Goal: Task Accomplishment & Management: Use online tool/utility

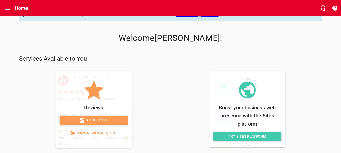
scroll to position [21, 0]
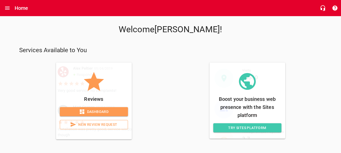
click at [103, 109] on span "Dashboard" at bounding box center [94, 112] width 60 height 6
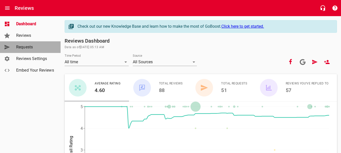
click at [34, 46] on span "Requests" at bounding box center [35, 47] width 38 height 6
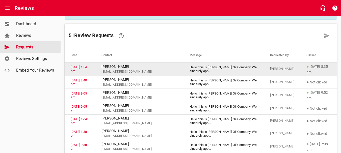
scroll to position [25, 0]
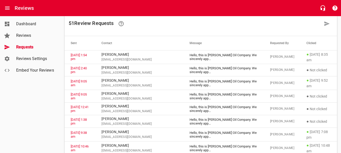
click at [301, 41] on th "Clicked" at bounding box center [318, 43] width 37 height 14
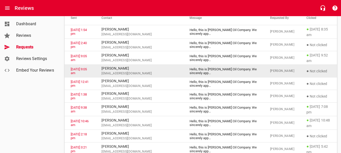
scroll to position [0, 0]
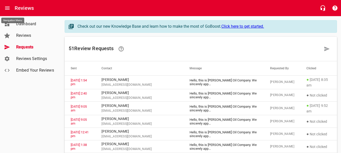
click at [3, 7] on button "Open drawer" at bounding box center [7, 8] width 12 height 12
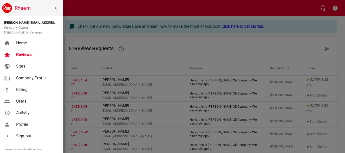
click at [20, 91] on span "Billing" at bounding box center [36, 90] width 41 height 6
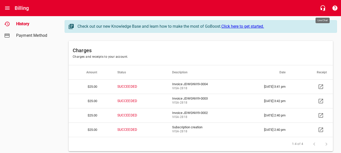
click at [324, 9] on icon "button" at bounding box center [322, 8] width 5 height 6
click at [11, 11] on button "Open drawer" at bounding box center [7, 8] width 12 height 12
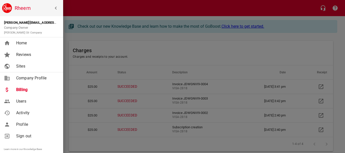
click at [45, 46] on link "Home" at bounding box center [31, 43] width 63 height 12
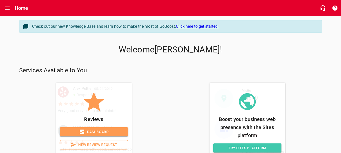
click at [326, 20] on div "Check out our new Knowledge Base and learn how to make the most of GoBoost. Cli…" at bounding box center [170, 90] width 341 height 148
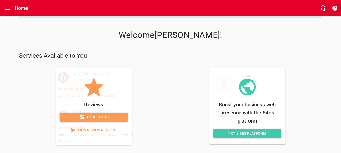
scroll to position [21, 0]
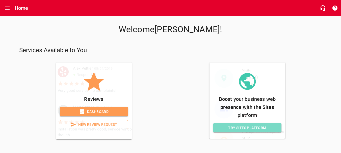
click at [231, 131] on link "Try Sites Platform" at bounding box center [247, 127] width 68 height 9
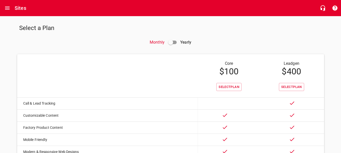
click at [176, 44] on input "checkbox" at bounding box center [170, 42] width 12 height 12
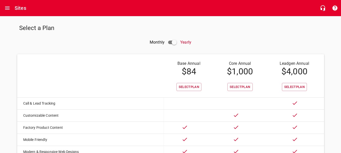
click at [167, 43] on span at bounding box center [172, 42] width 16 height 12
click at [165, 43] on span at bounding box center [172, 42] width 16 height 12
click at [170, 42] on input "checkbox" at bounding box center [174, 42] width 12 height 12
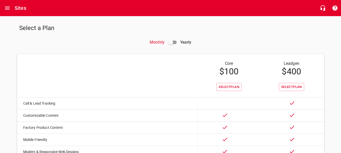
click at [176, 42] on input "checkbox" at bounding box center [170, 42] width 12 height 12
checkbox input "true"
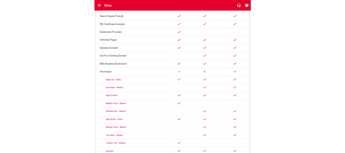
scroll to position [177, 0]
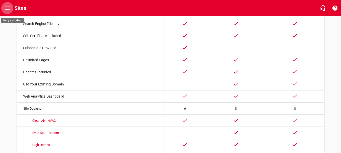
click at [2, 8] on button "Open drawer" at bounding box center [7, 8] width 12 height 12
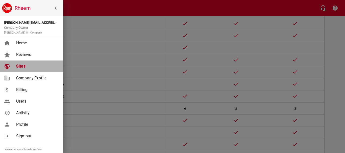
click at [18, 62] on link "Sites" at bounding box center [31, 67] width 63 height 12
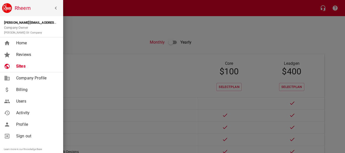
click at [166, 32] on div at bounding box center [172, 76] width 345 height 153
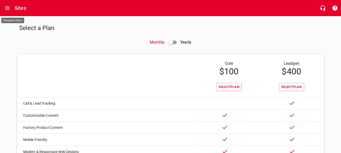
click at [170, 42] on input "checkbox" at bounding box center [170, 42] width 12 height 12
checkbox input "true"
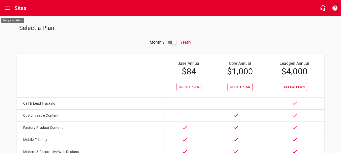
click at [4, 7] on button "Open drawer" at bounding box center [7, 8] width 12 height 12
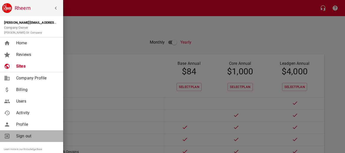
click at [21, 138] on span "Sign out" at bounding box center [36, 136] width 41 height 6
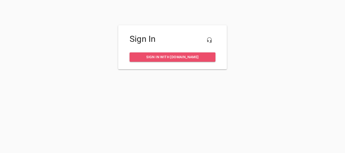
click at [163, 56] on span "Sign in with [DOMAIN_NAME]" at bounding box center [172, 57] width 78 height 6
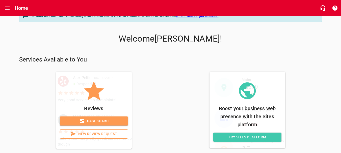
scroll to position [21, 0]
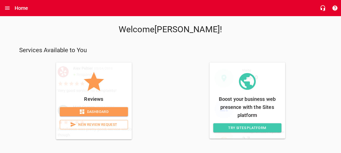
click at [78, 110] on span "Dashboard" at bounding box center [94, 112] width 60 height 6
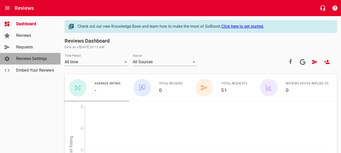
click at [44, 59] on span "Reviews Settings" at bounding box center [35, 59] width 38 height 6
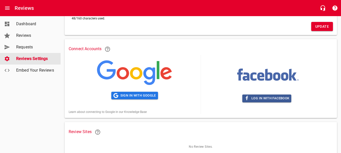
scroll to position [96, 0]
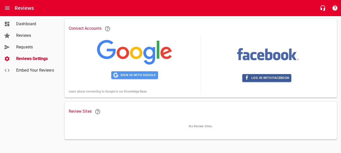
click at [127, 75] on span "Sign in with Google" at bounding box center [134, 75] width 43 height 6
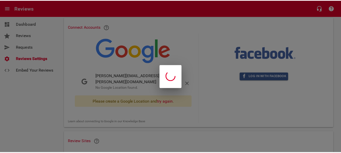
scroll to position [95, 0]
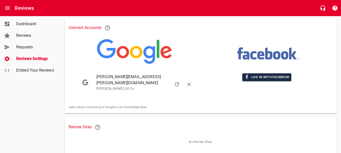
click at [266, 74] on button "Log in with Facebook" at bounding box center [266, 77] width 49 height 8
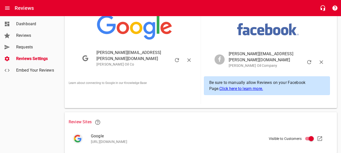
scroll to position [128, 0]
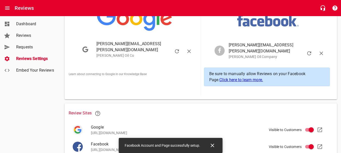
click at [230, 77] on link "Click here to learn more." at bounding box center [241, 79] width 44 height 5
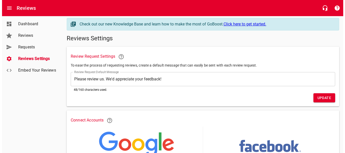
scroll to position [2, 0]
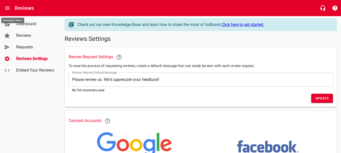
click at [6, 9] on icon "Open drawer" at bounding box center [7, 8] width 5 height 3
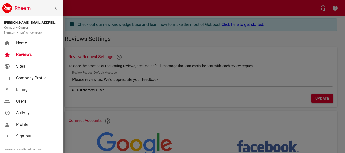
click at [15, 45] on div "Home" at bounding box center [36, 43] width 45 height 6
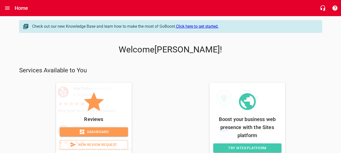
scroll to position [21, 0]
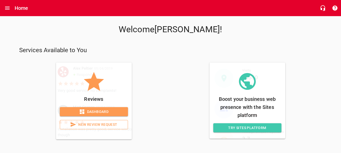
click at [234, 126] on span "Try Sites Platform" at bounding box center [247, 128] width 60 height 6
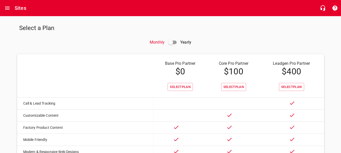
click at [174, 45] on input "checkbox" at bounding box center [170, 42] width 12 height 12
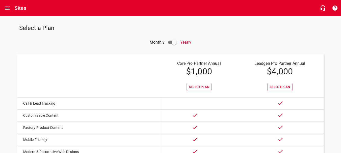
click at [169, 45] on input "checkbox" at bounding box center [174, 42] width 12 height 12
checkbox input "false"
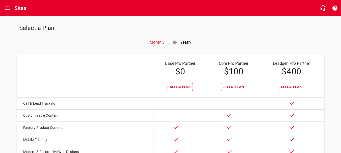
click at [182, 85] on span "Select Plan" at bounding box center [180, 87] width 21 height 6
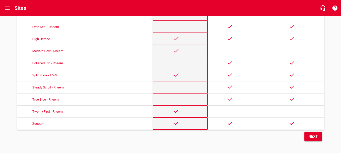
scroll to position [302, 0]
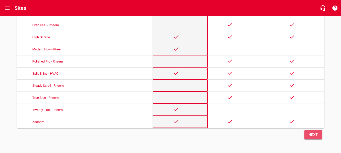
click at [313, 132] on span "Next" at bounding box center [313, 135] width 10 height 6
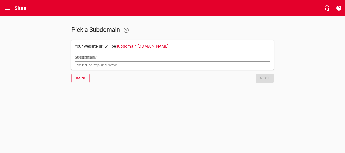
click at [144, 55] on input "Subdomain" at bounding box center [172, 57] width 196 height 8
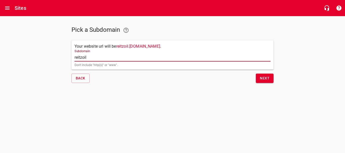
type input "reitzoil"
click at [256, 77] on button "Next" at bounding box center [264, 78] width 18 height 9
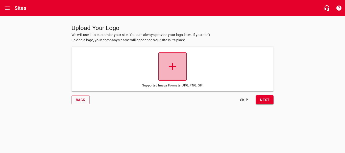
click at [171, 66] on icon at bounding box center [172, 66] width 13 height 13
click at [0, 0] on input "file" at bounding box center [0, 0] width 0 height 0
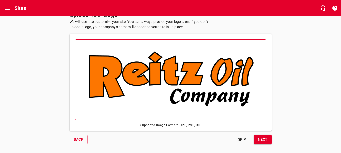
scroll to position [19, 0]
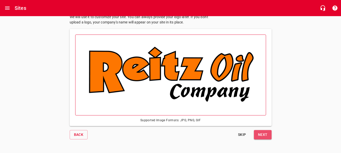
click at [257, 135] on button "Next" at bounding box center [263, 134] width 18 height 9
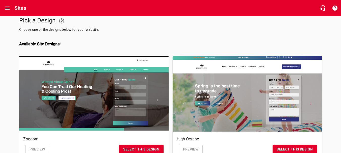
scroll to position [35, 0]
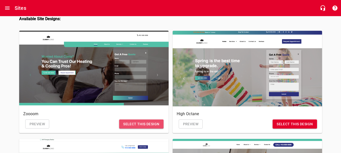
click at [137, 125] on span "Select this design" at bounding box center [141, 124] width 36 height 6
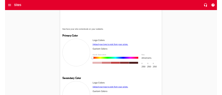
scroll to position [177, 0]
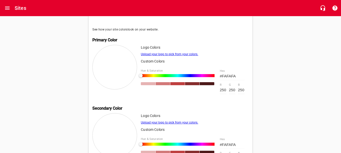
click at [238, 79] on input "#FAFAFA" at bounding box center [232, 76] width 25 height 8
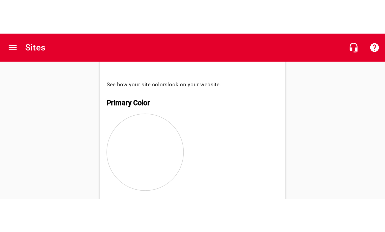
scroll to position [150, 0]
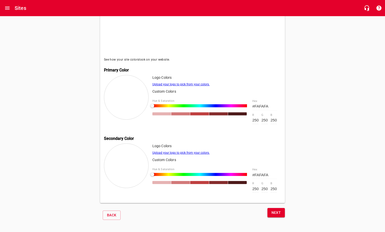
drag, startPoint x: 273, startPoint y: 103, endPoint x: 183, endPoint y: 103, distance: 90.3
click at [186, 103] on div "Hue & Saturation #FAFAFA hex 250 r 250 g 250 b" at bounding box center [216, 111] width 129 height 33
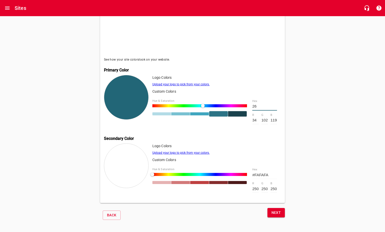
type input "267"
type input "34"
type input "102"
type input "119"
type input "267771"
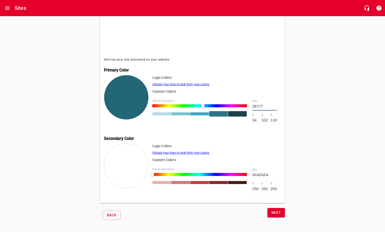
type input "38"
type input "119"
type input "113"
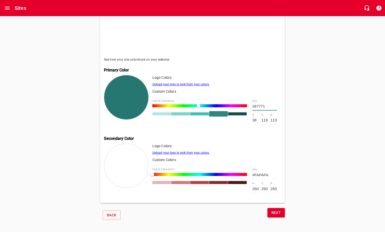
type input "#267771"
click at [260, 153] on input "#FAFAFA" at bounding box center [264, 175] width 25 height 8
click at [193, 153] on div "Hue & Saturation #FAFAFA hex 250 r 250 g 250 b" at bounding box center [216, 180] width 129 height 33
type input "ff4"
type input "255"
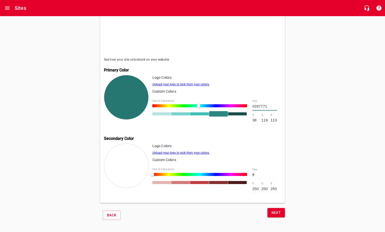
type input "255"
type input "68"
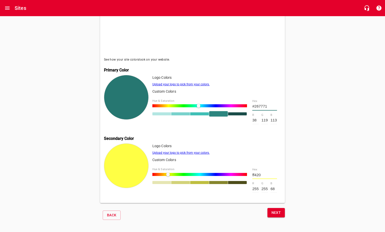
type input "ff420a"
type input "66"
type input "10"
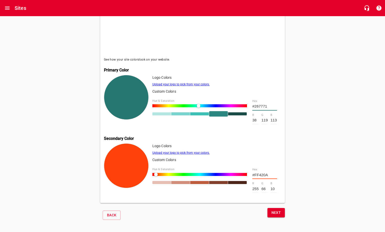
click at [267, 153] on input "#FF420A" at bounding box center [264, 175] width 25 height 8
type input "#FF4"
type input "255"
type input "68"
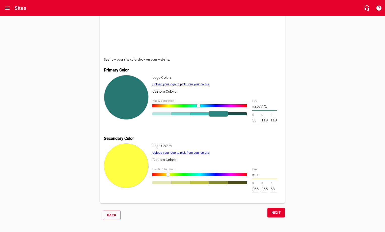
type input "#FF6"
type input "102"
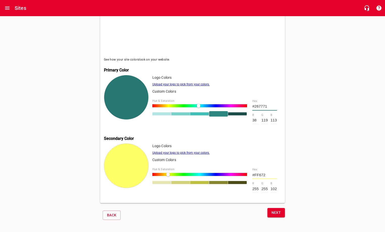
type input "#FF6720"
type input "103"
type input "32"
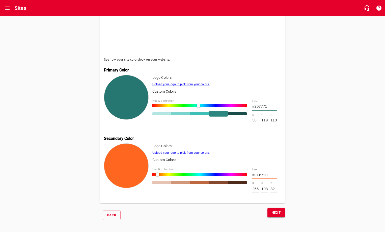
type input "#FF6720"
click at [276, 153] on span "Next" at bounding box center [276, 212] width 10 height 6
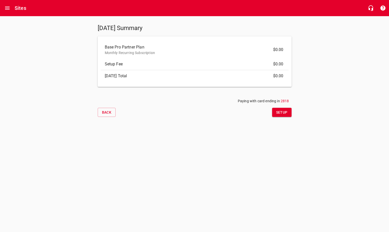
click at [280, 111] on span "Setup" at bounding box center [281, 112] width 11 height 6
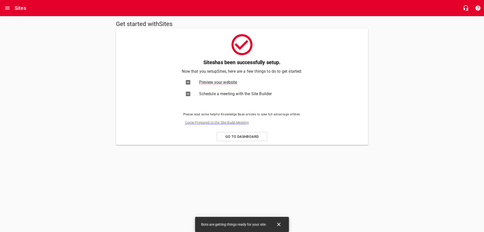
click at [204, 80] on span "Preview your website" at bounding box center [247, 82] width 96 height 6
